Goal: Task Accomplishment & Management: Manage account settings

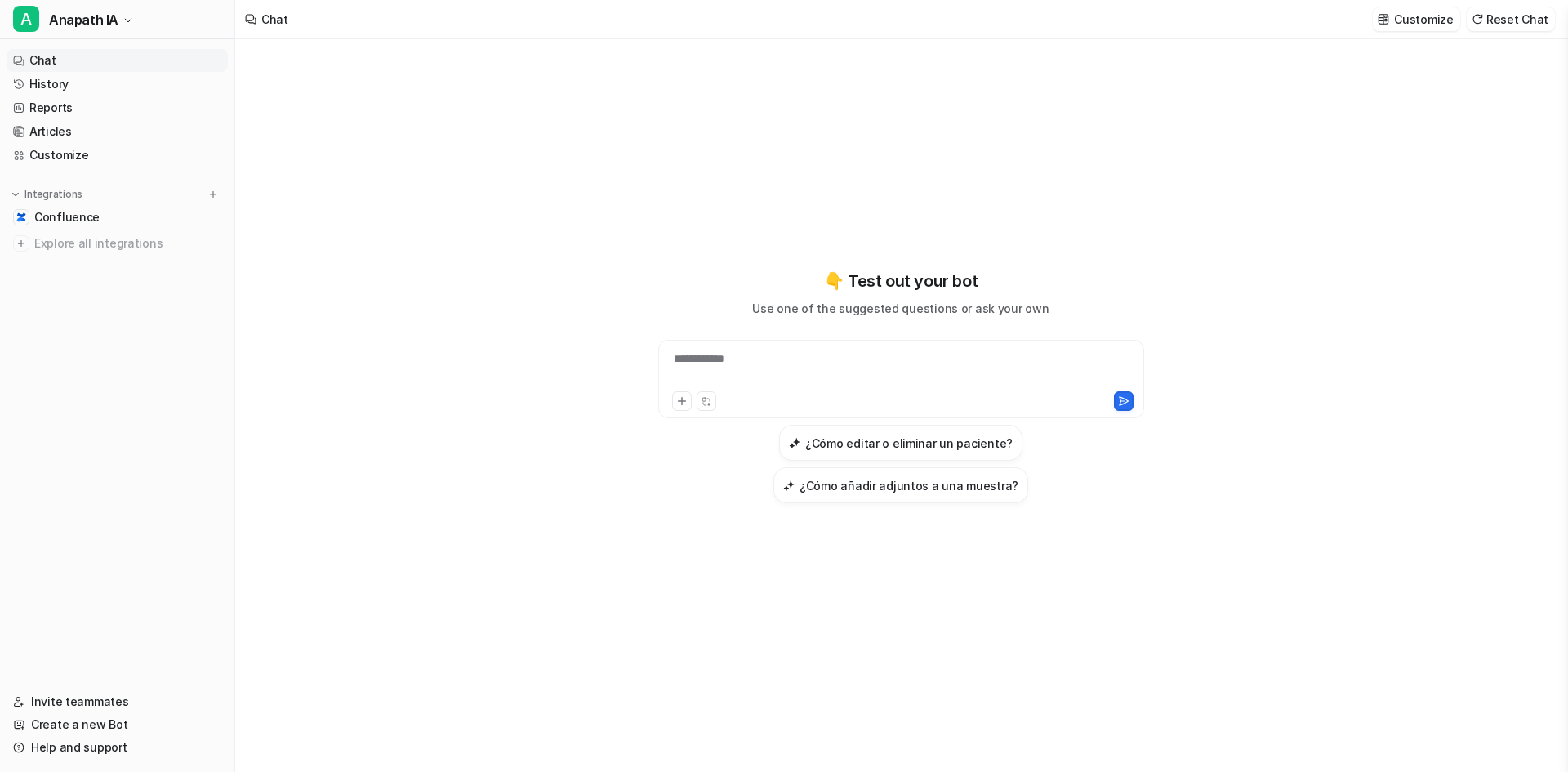
click at [37, 59] on link "Chat" at bounding box center [117, 60] width 221 height 23
click at [46, 82] on link "History" at bounding box center [117, 84] width 221 height 23
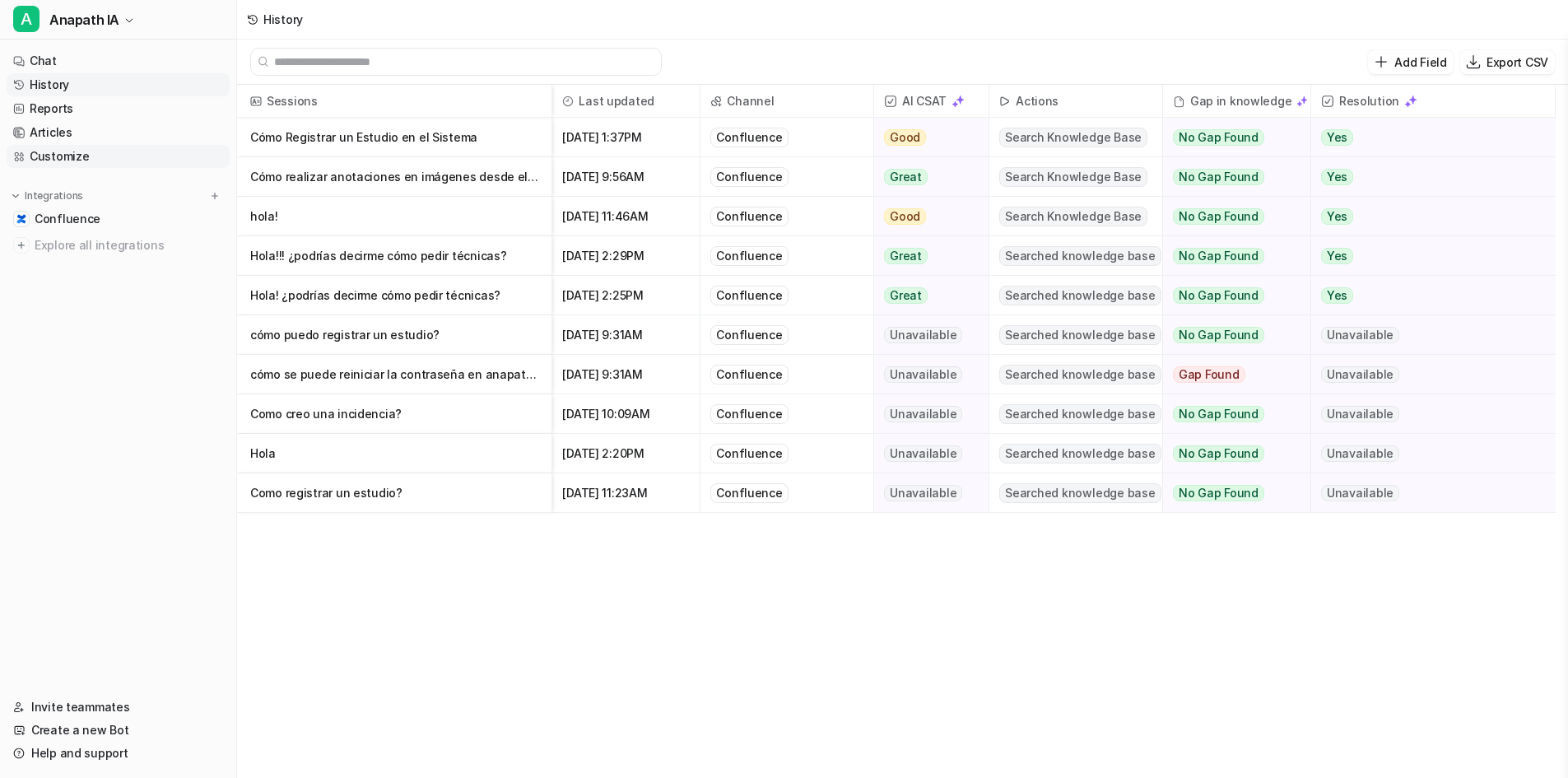
click at [75, 148] on link "Customize" at bounding box center [118, 156] width 223 height 23
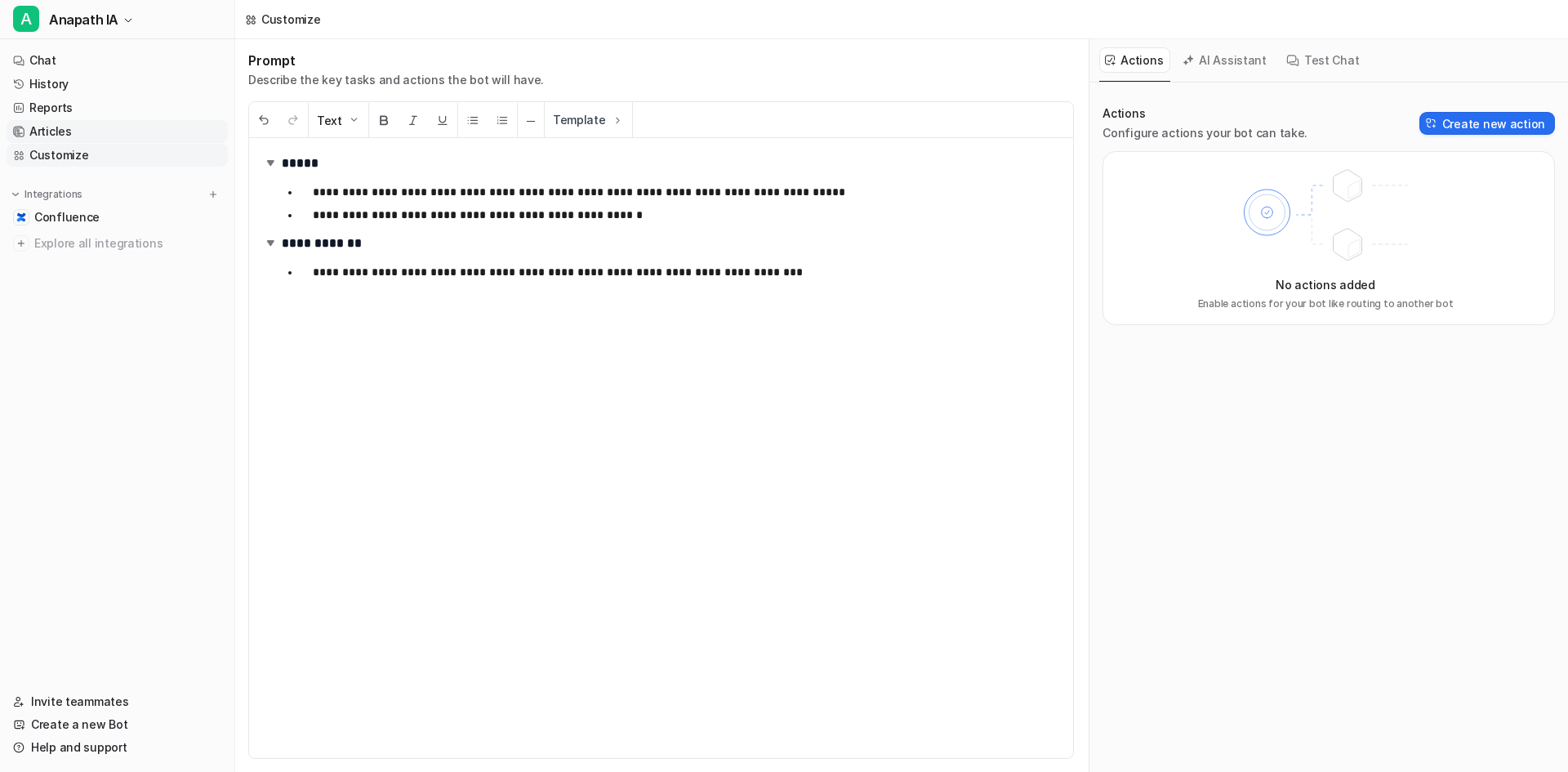
click at [66, 128] on link "Articles" at bounding box center [117, 131] width 221 height 23
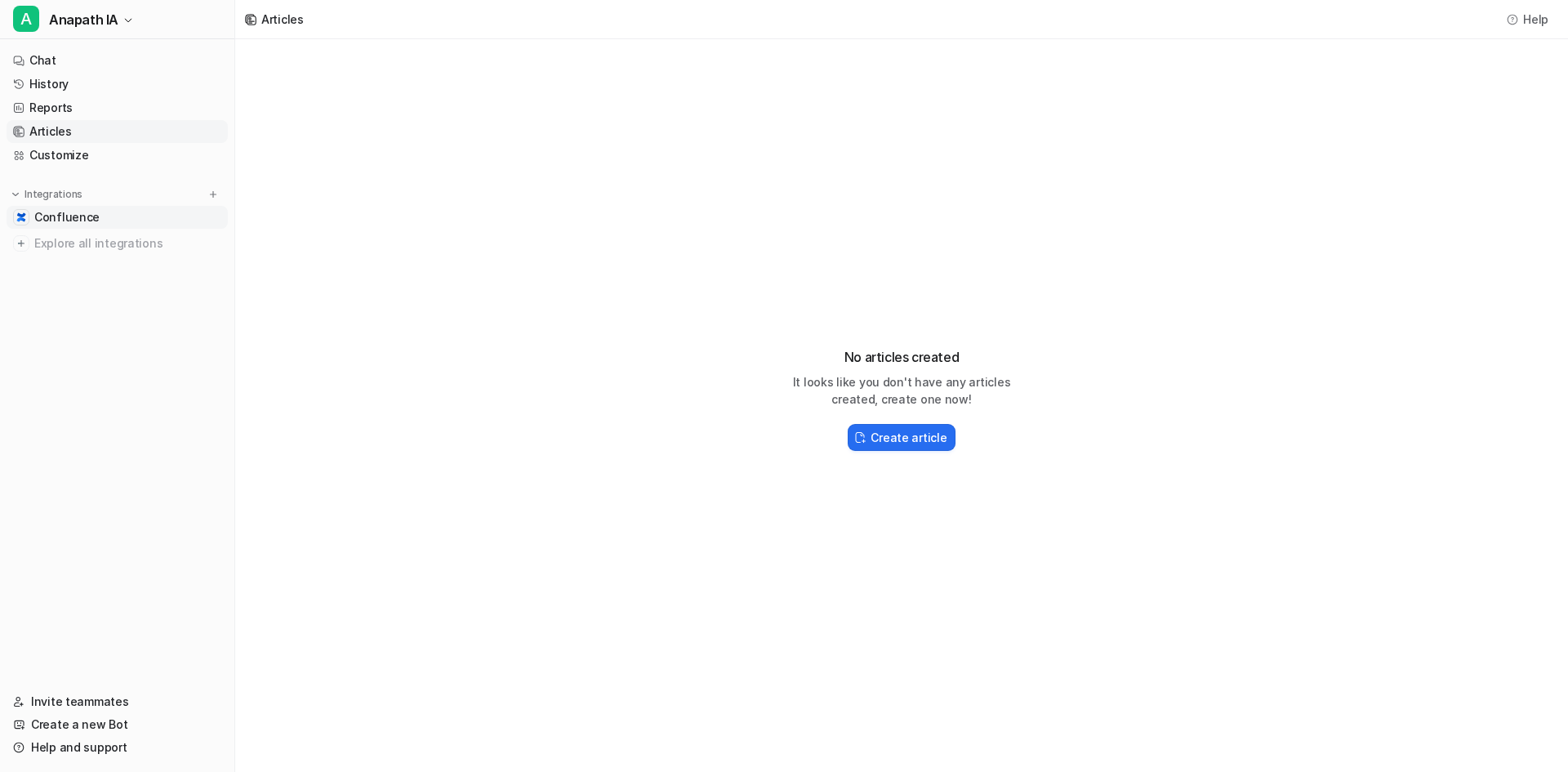
click at [63, 216] on span "Confluence" at bounding box center [67, 217] width 66 height 16
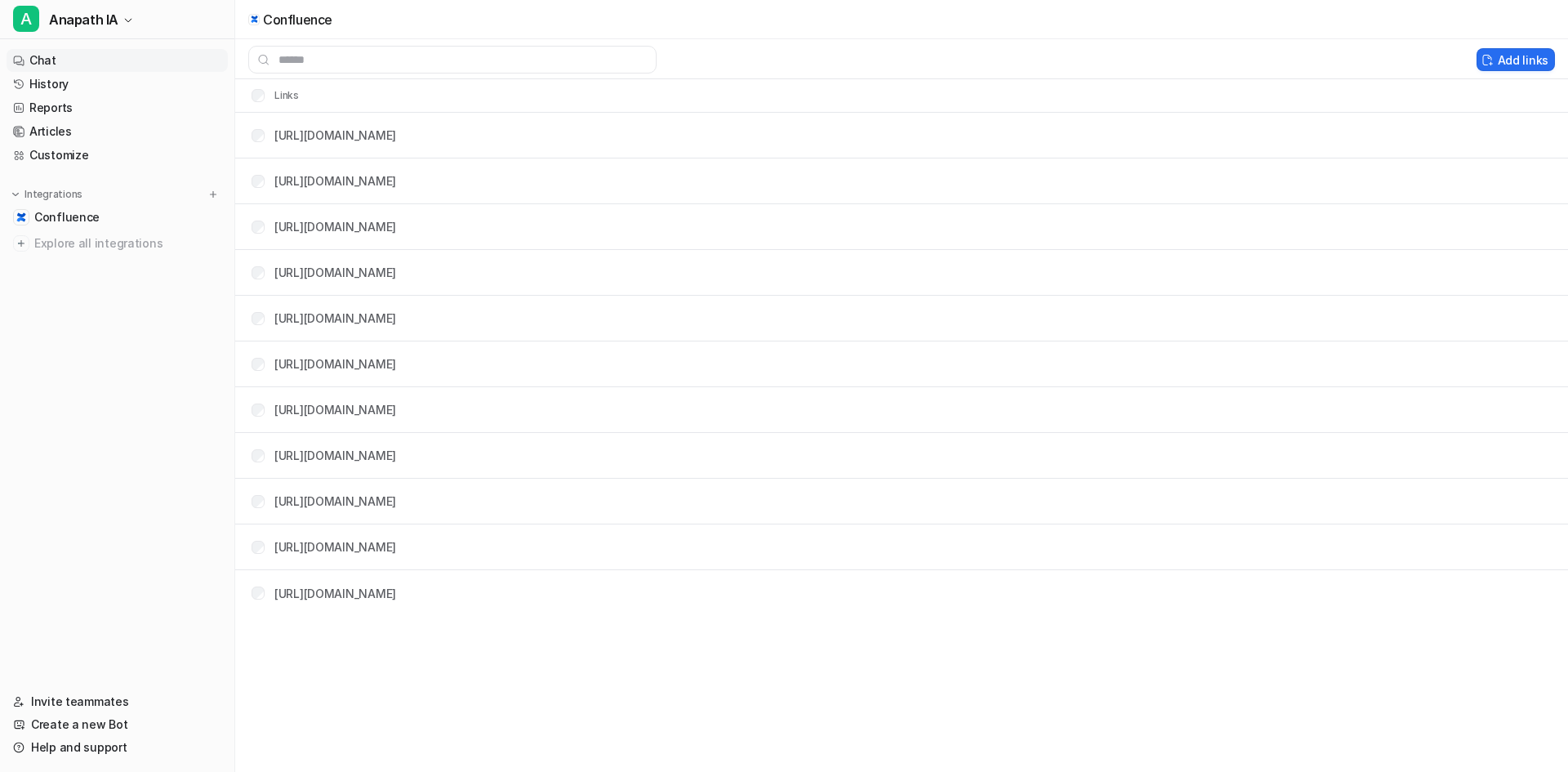
click at [43, 63] on link "Chat" at bounding box center [117, 60] width 221 height 23
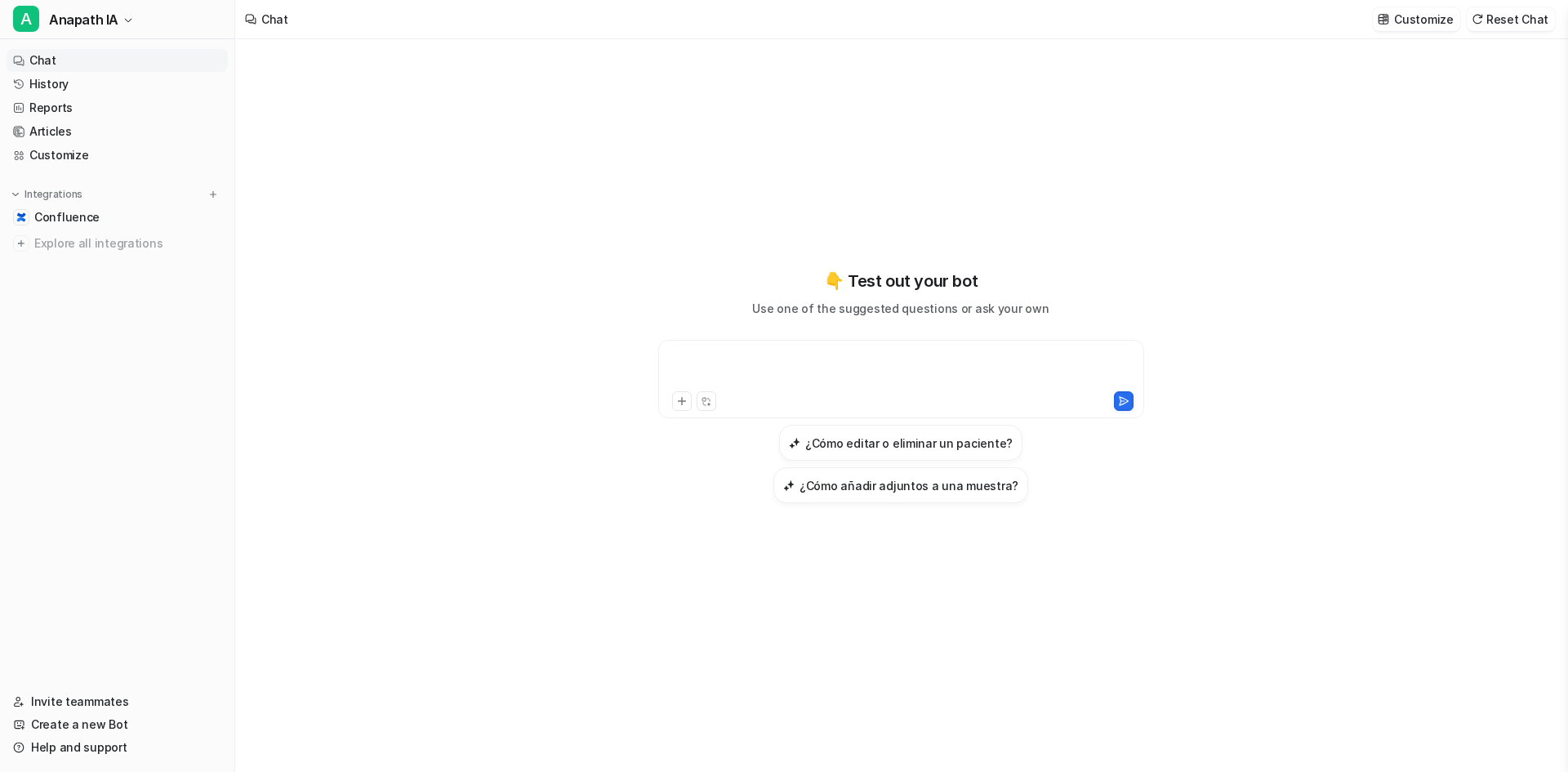
click at [779, 384] on div at bounding box center [900, 369] width 478 height 38
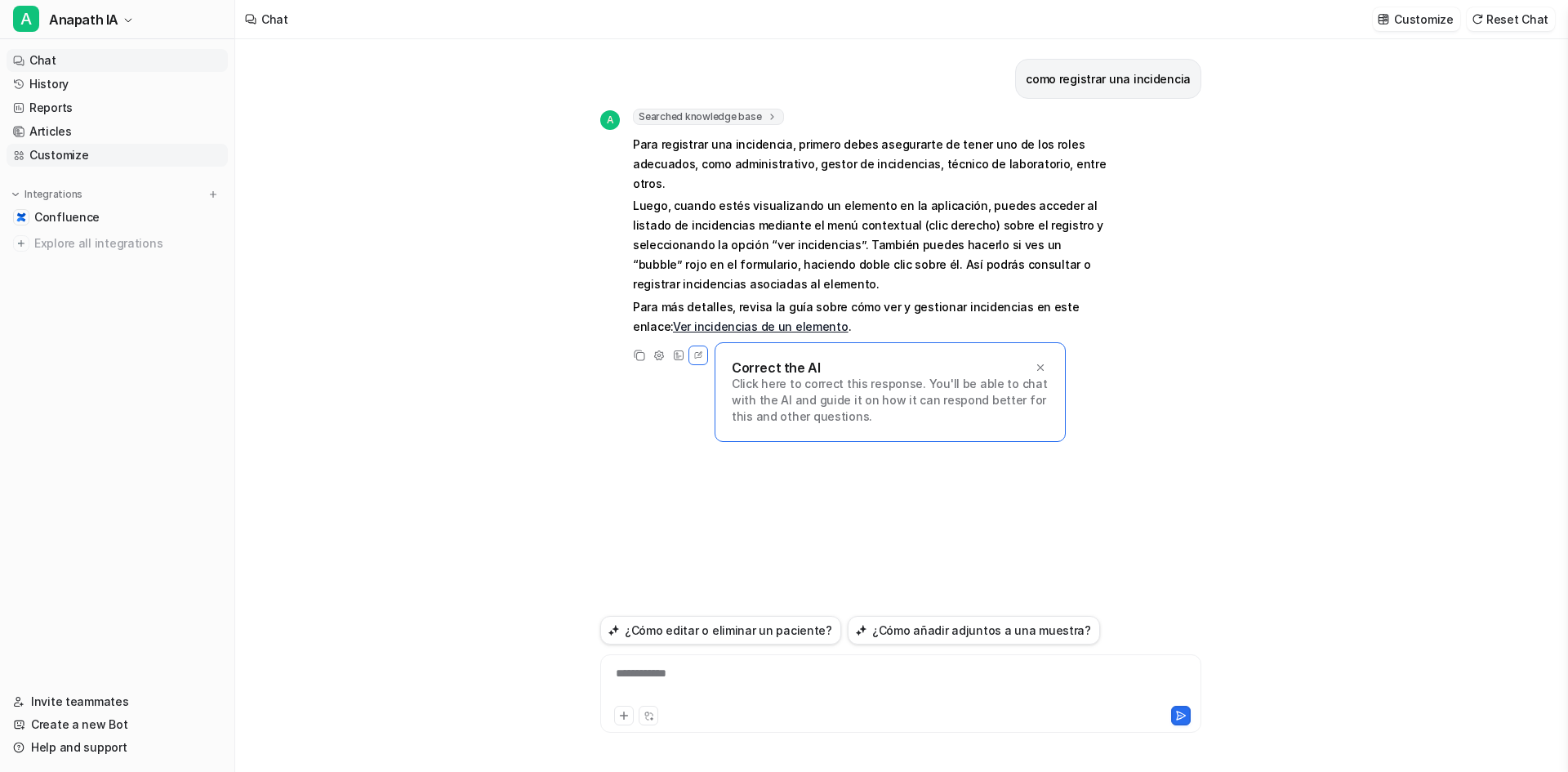
click at [51, 150] on link "Customize" at bounding box center [117, 155] width 221 height 23
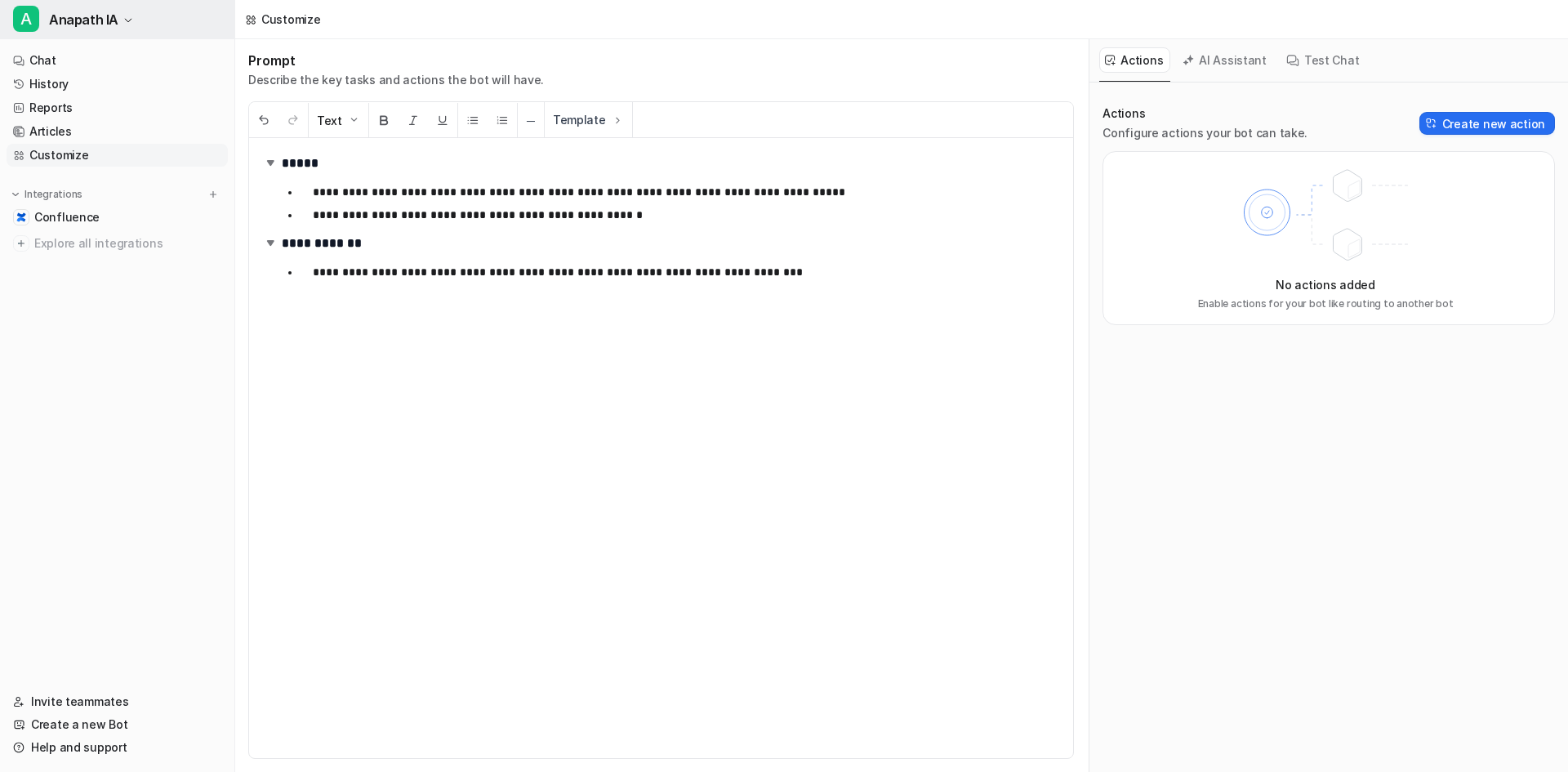
click at [123, 22] on icon "button" at bounding box center [128, 20] width 10 height 10
click at [71, 130] on link "Settings" at bounding box center [130, 123] width 225 height 27
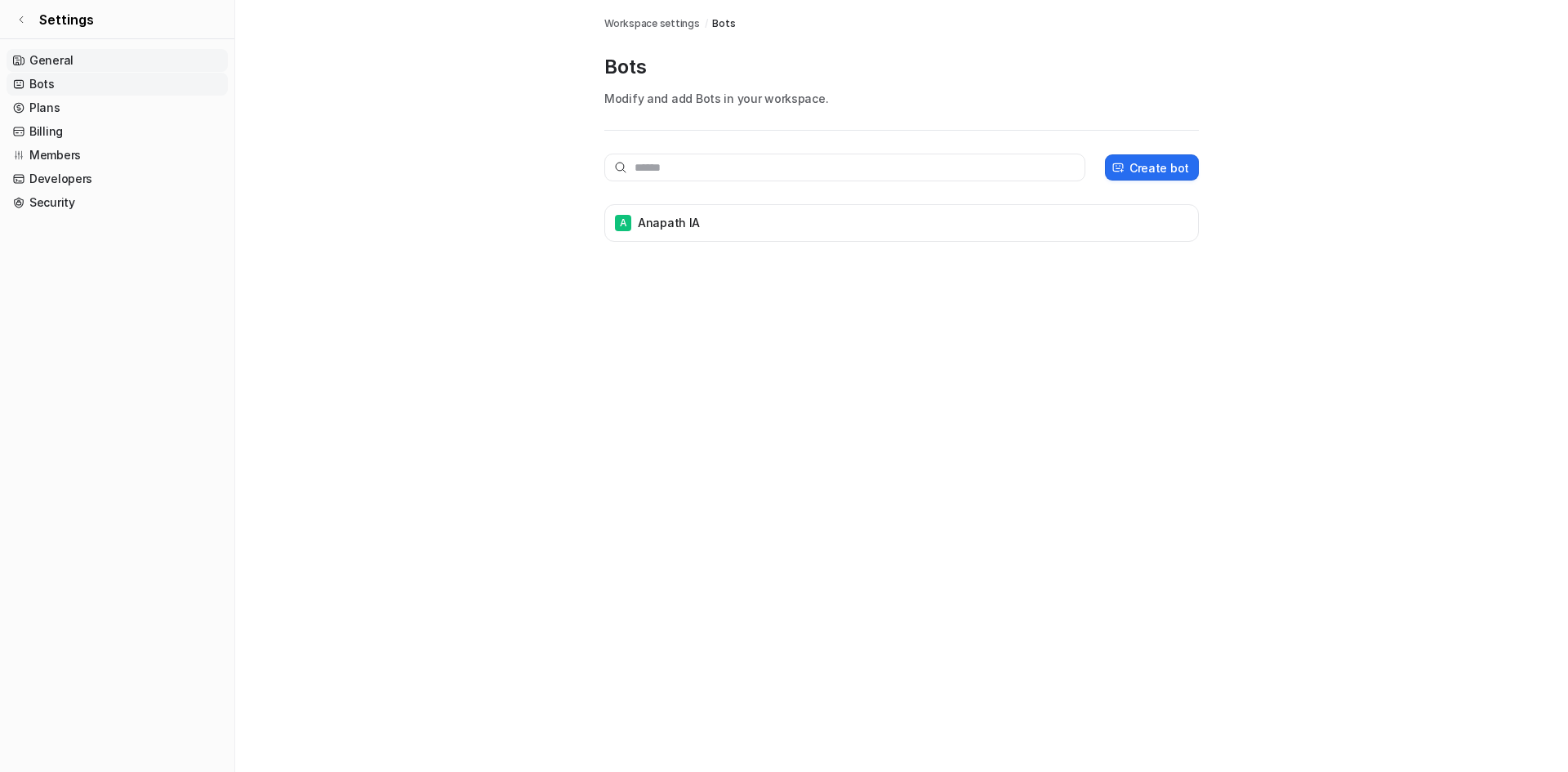
click at [61, 53] on link "General" at bounding box center [117, 60] width 221 height 23
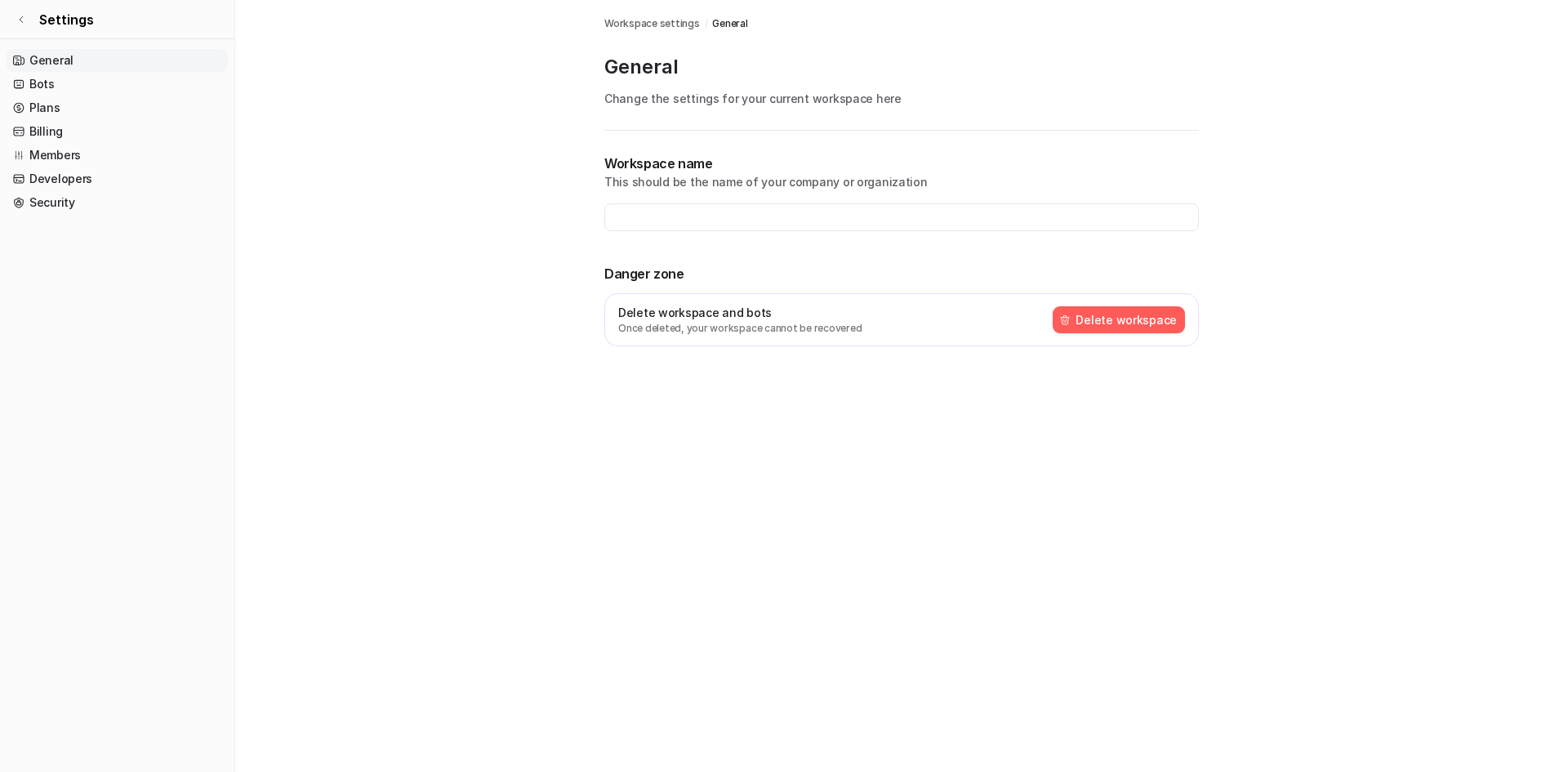
type input "*****"
click at [55, 77] on link "Bots" at bounding box center [117, 84] width 221 height 23
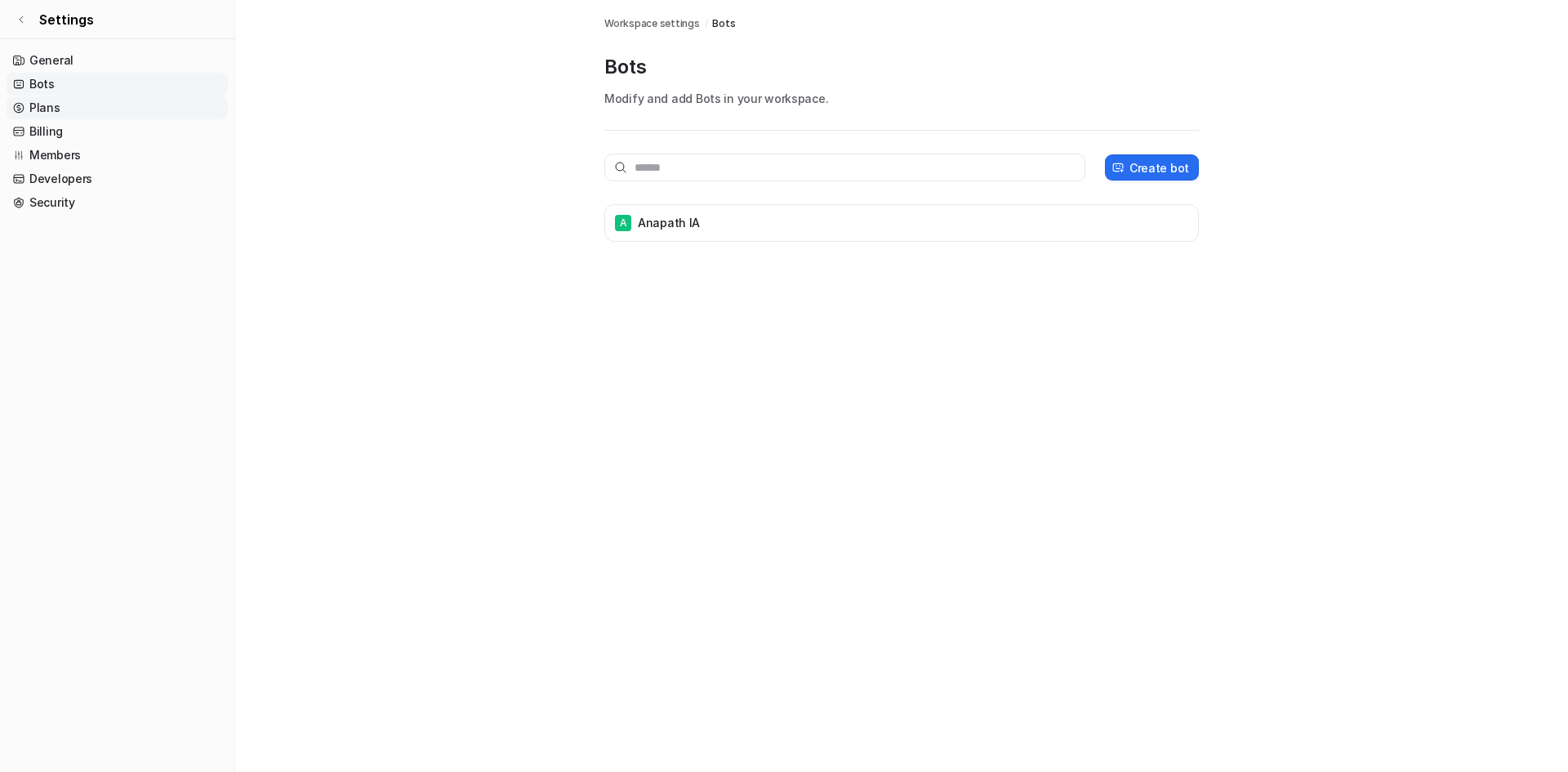
click at [42, 109] on link "Plans" at bounding box center [117, 108] width 221 height 23
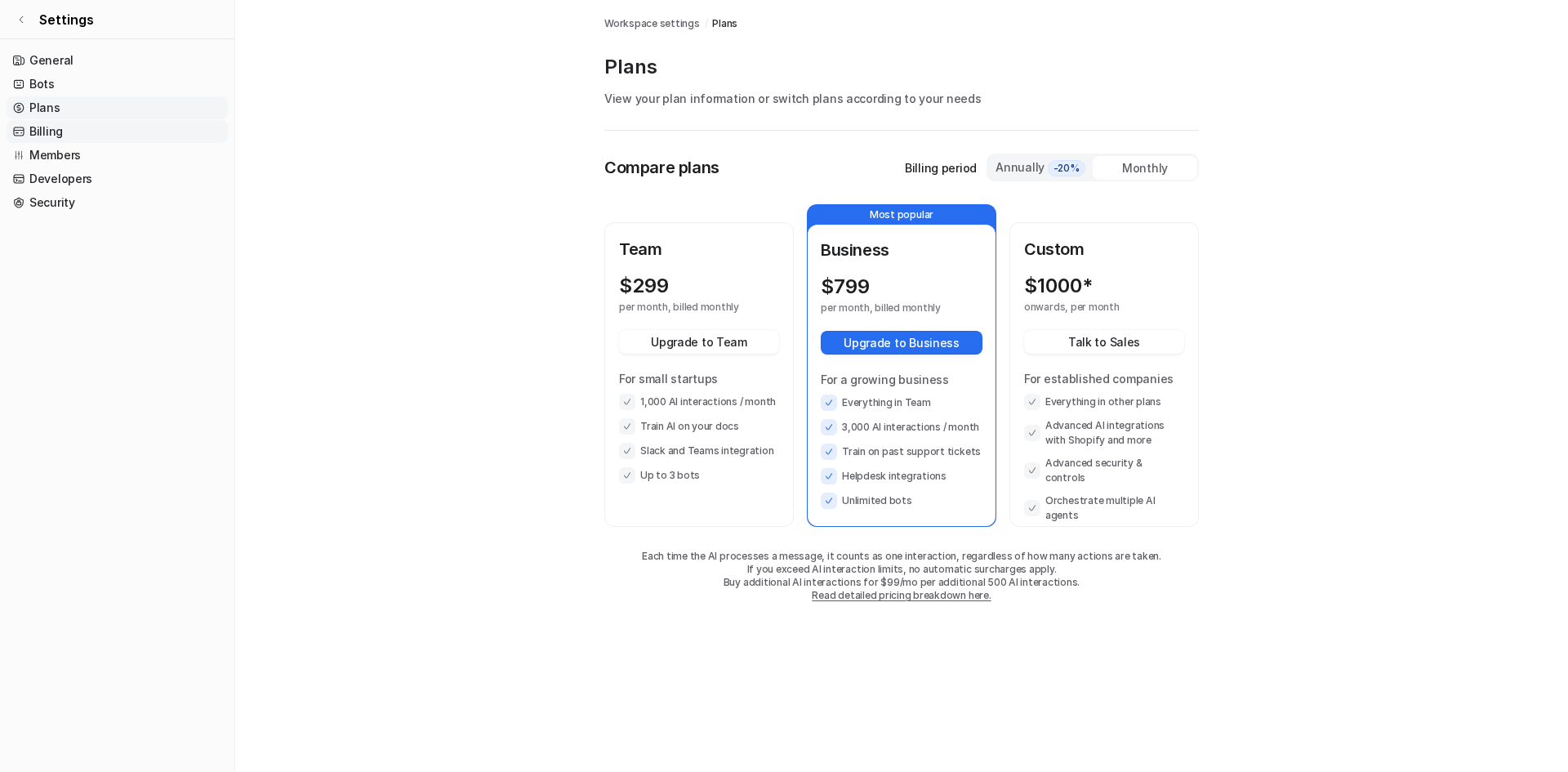
click at [38, 129] on link "Billing" at bounding box center [117, 131] width 221 height 23
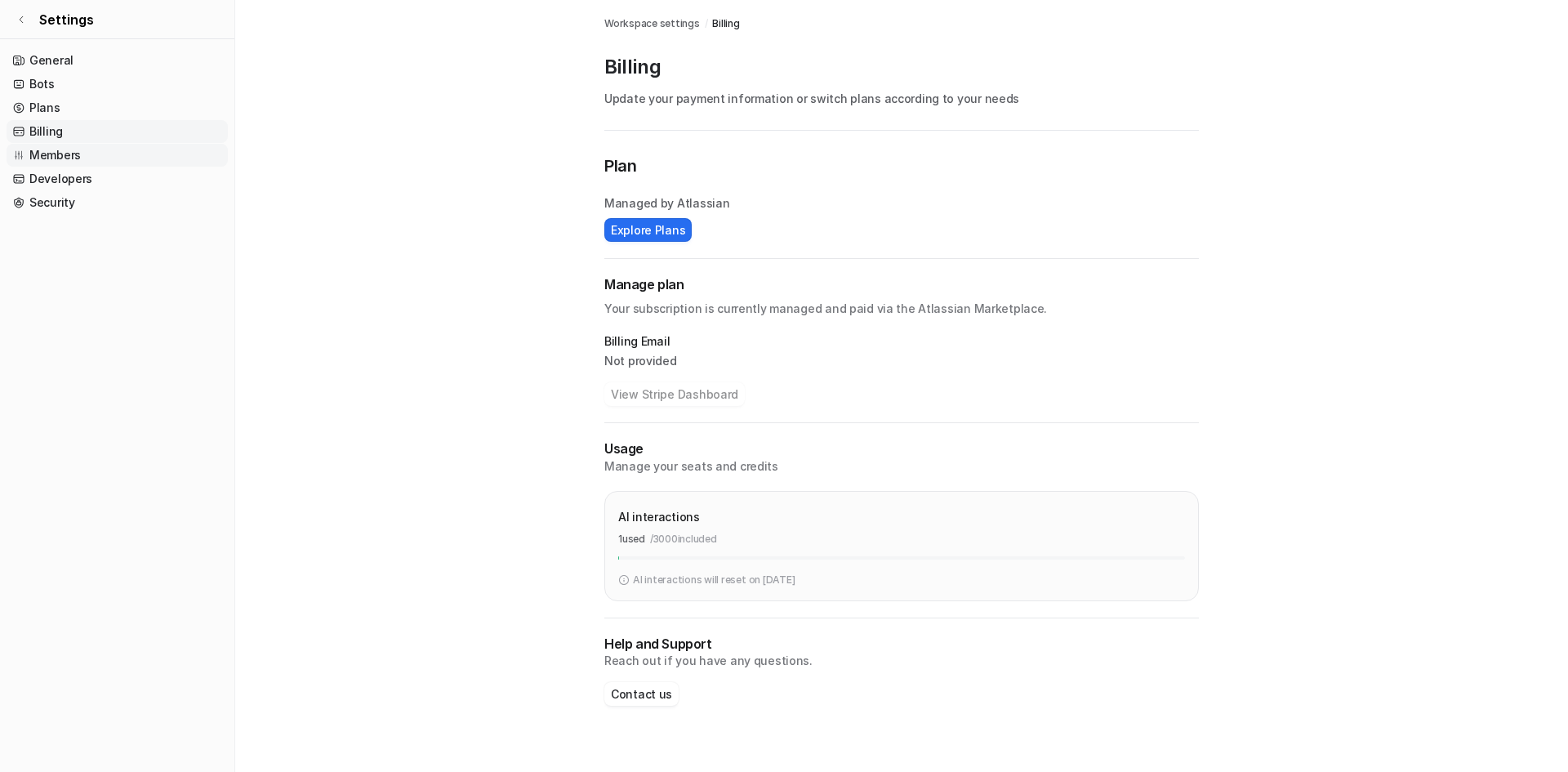
click at [44, 150] on link "Members" at bounding box center [117, 155] width 221 height 23
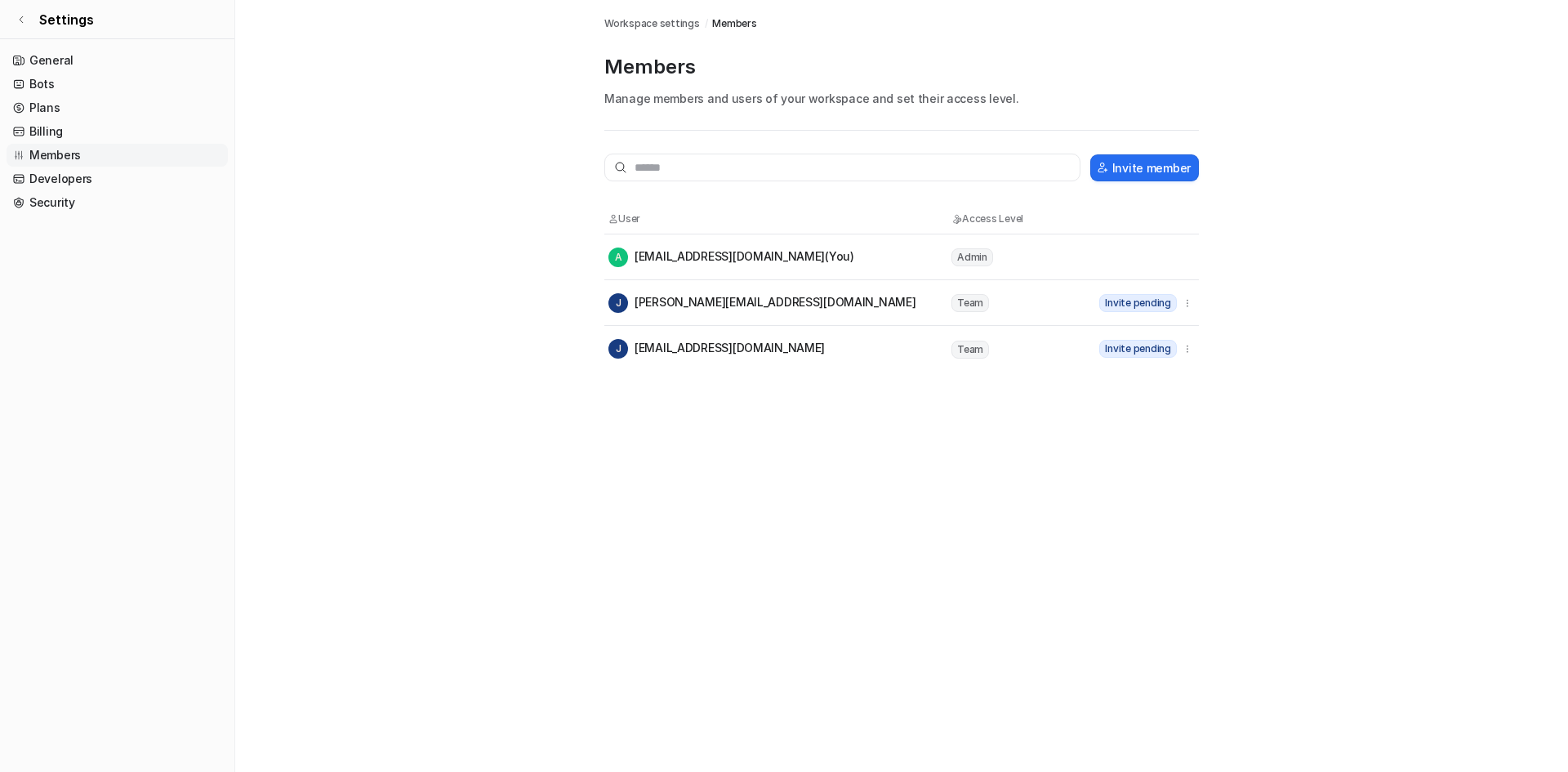
click at [979, 257] on span "Admin" at bounding box center [973, 257] width 42 height 18
click at [978, 304] on span "Team" at bounding box center [970, 302] width 38 height 18
drag, startPoint x: 969, startPoint y: 349, endPoint x: 962, endPoint y: 309, distance: 40.6
click at [969, 347] on span "Team" at bounding box center [970, 349] width 38 height 18
click at [962, 307] on span "Team" at bounding box center [970, 302] width 38 height 18
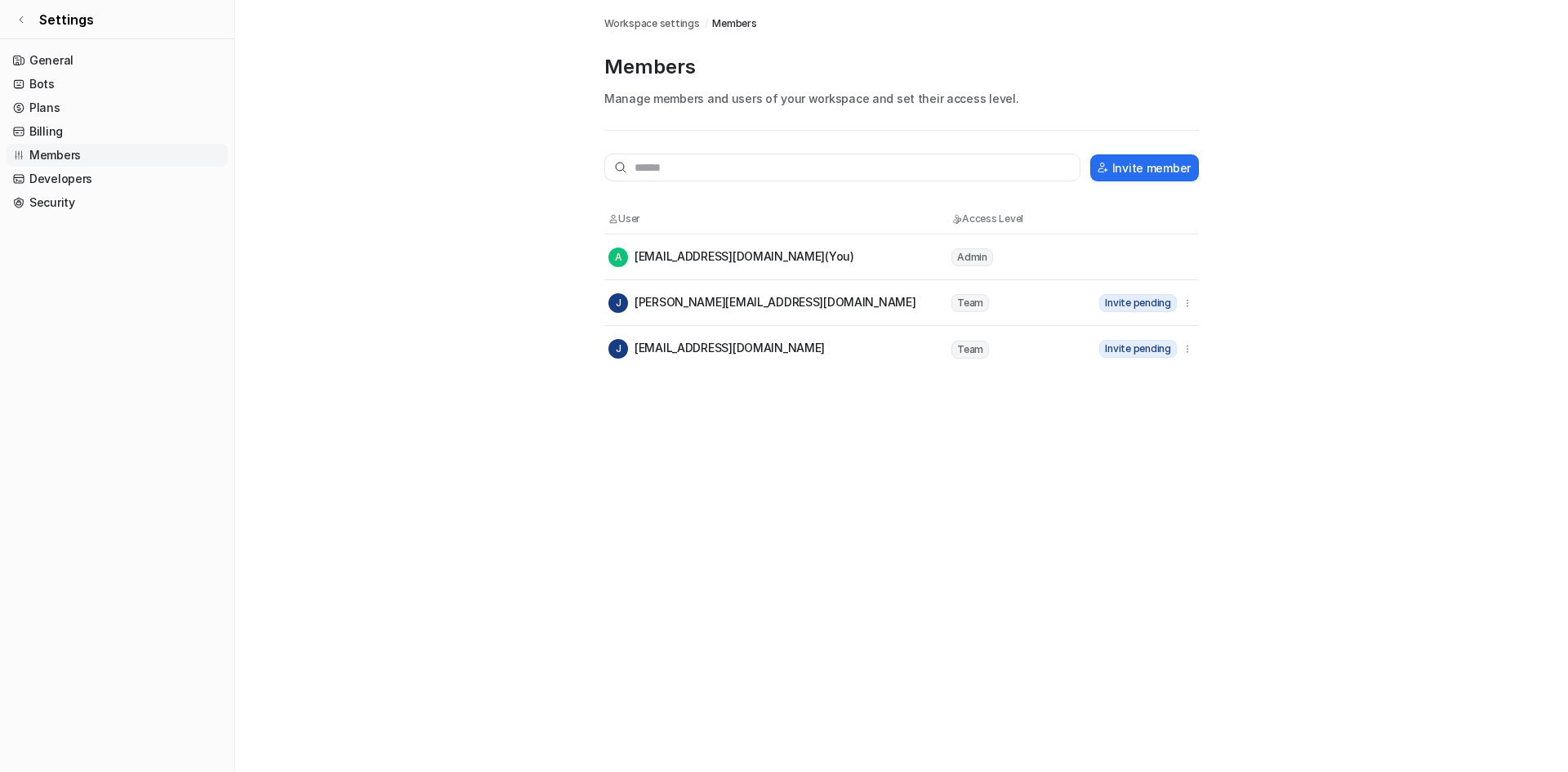
click at [963, 254] on span "Admin" at bounding box center [973, 257] width 42 height 18
click at [666, 260] on div "A anapath_ca@vitro.bio (You)" at bounding box center [731, 257] width 246 height 19
click at [59, 178] on link "Developers" at bounding box center [117, 178] width 221 height 23
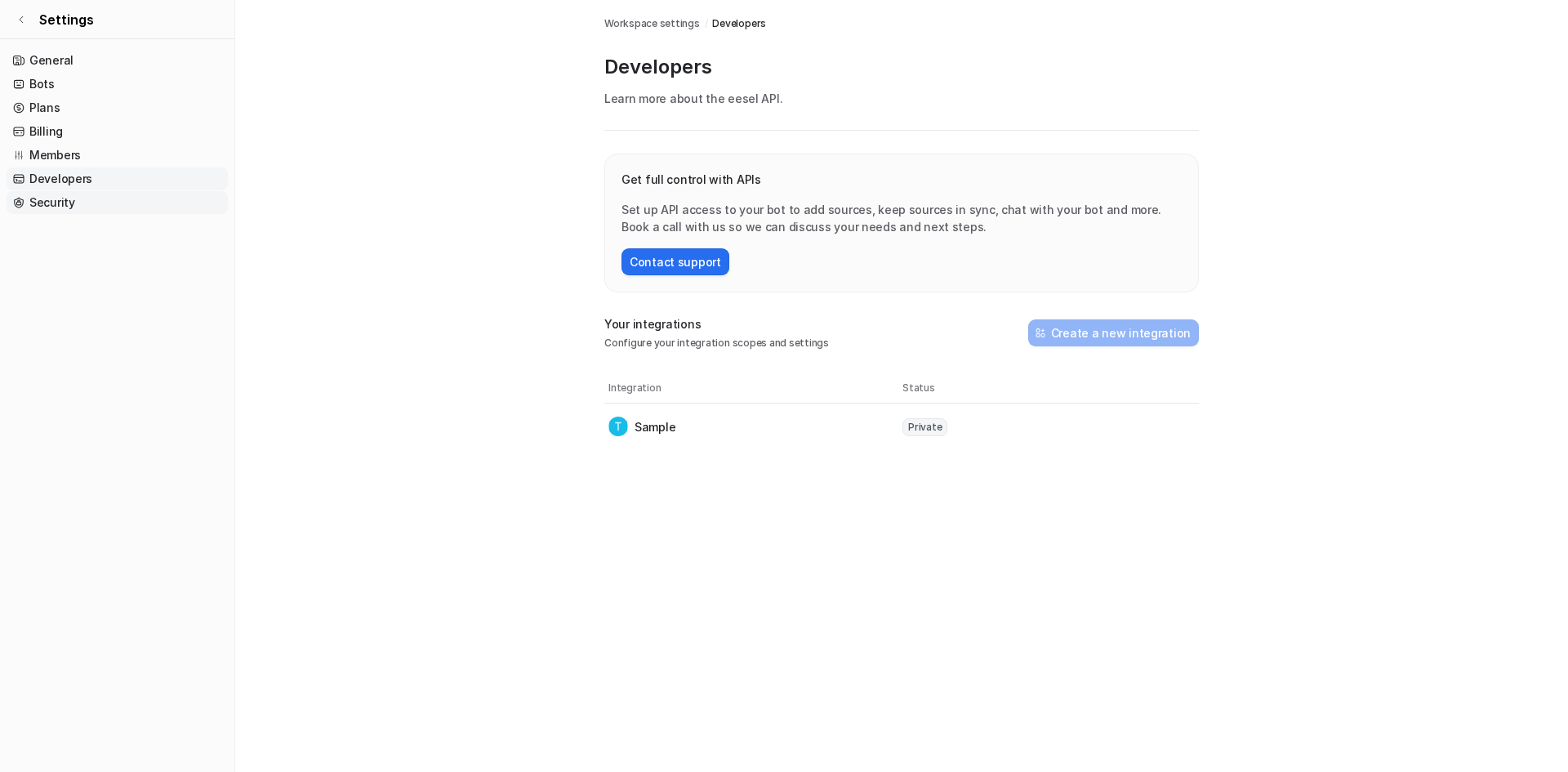
click at [51, 204] on link "Security" at bounding box center [117, 202] width 221 height 23
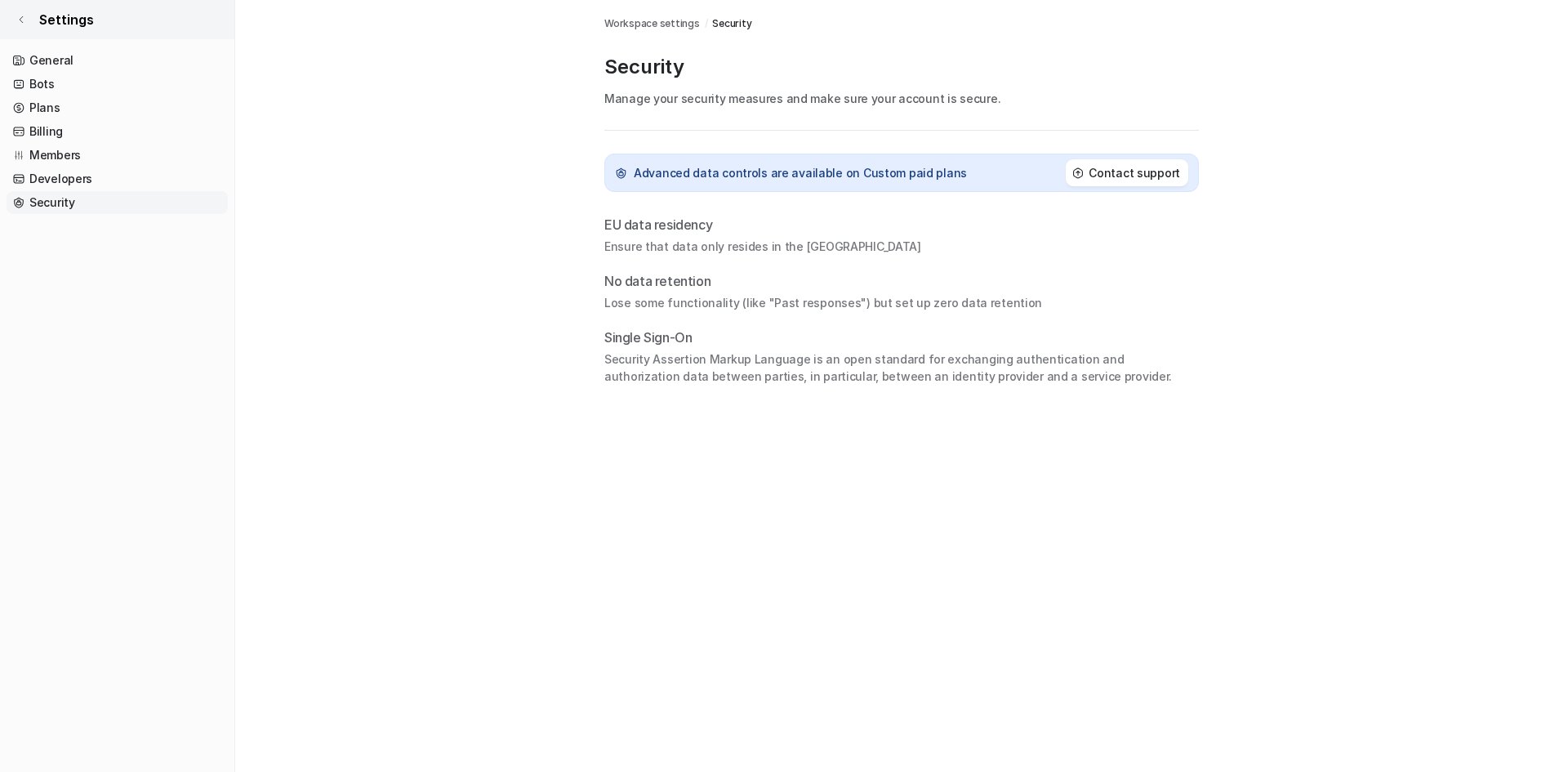
click at [25, 22] on icon at bounding box center [21, 19] width 10 height 10
